Goal: Task Accomplishment & Management: Manage account settings

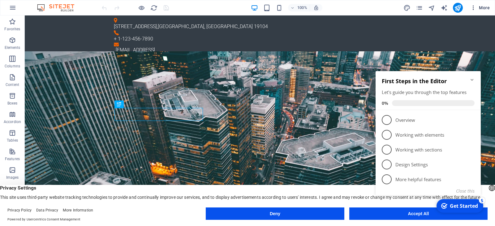
click at [483, 5] on span "More" at bounding box center [479, 8] width 19 height 6
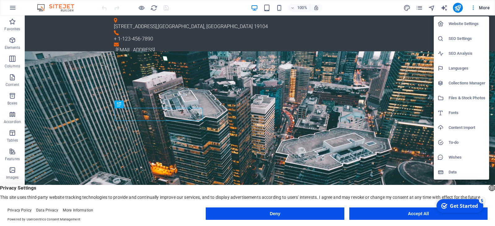
click at [462, 21] on h6 "Website Settings" at bounding box center [466, 23] width 37 height 7
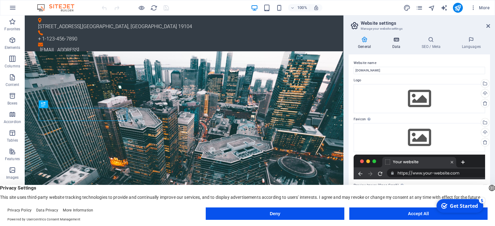
click at [400, 42] on icon at bounding box center [396, 39] width 27 height 6
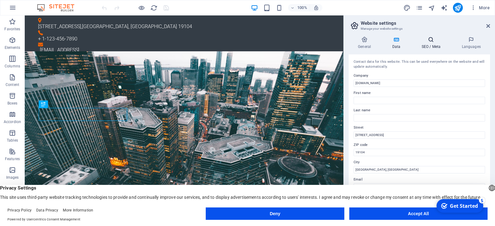
click at [433, 44] on h4 "SEO / Meta" at bounding box center [432, 42] width 40 height 13
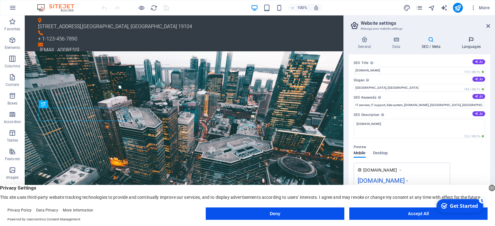
click at [476, 41] on icon at bounding box center [471, 39] width 38 height 6
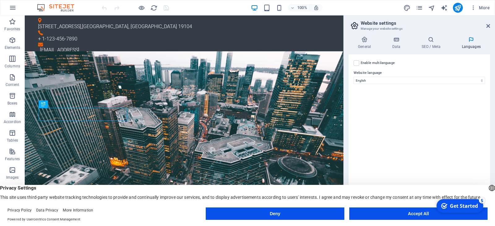
click at [474, 42] on icon at bounding box center [471, 39] width 38 height 6
click at [434, 40] on icon at bounding box center [431, 39] width 38 height 6
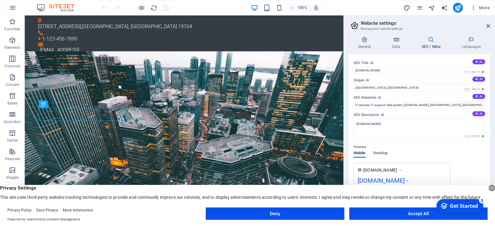
click at [434, 40] on icon at bounding box center [431, 39] width 38 height 6
click at [399, 43] on h4 "Data" at bounding box center [397, 42] width 29 height 13
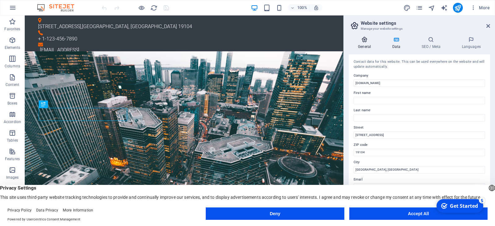
click at [362, 41] on icon at bounding box center [365, 39] width 32 height 6
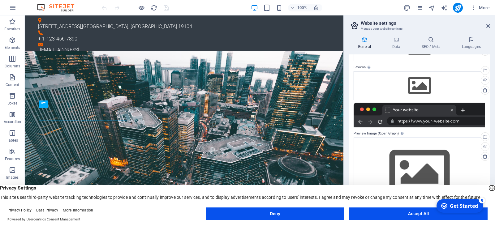
scroll to position [54, 0]
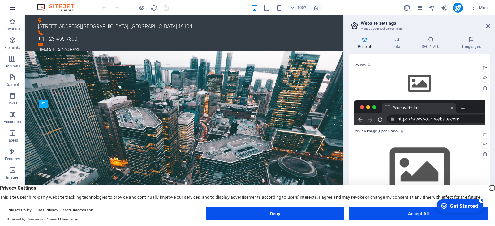
click at [14, 8] on icon "button" at bounding box center [12, 7] width 7 height 7
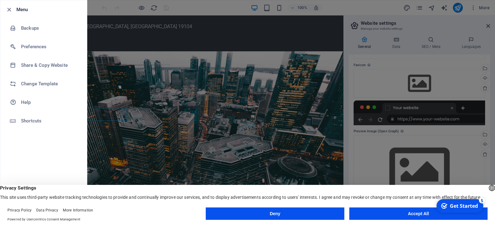
click at [377, 63] on div at bounding box center [247, 113] width 495 height 226
